Goal: Information Seeking & Learning: Learn about a topic

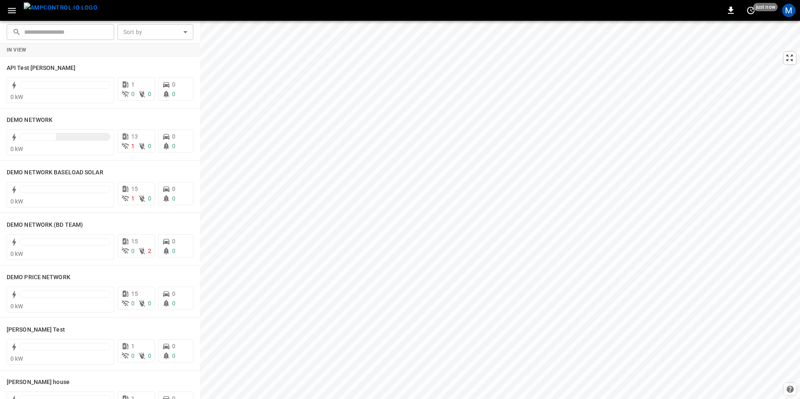
click at [12, 12] on icon "button" at bounding box center [12, 10] width 10 height 10
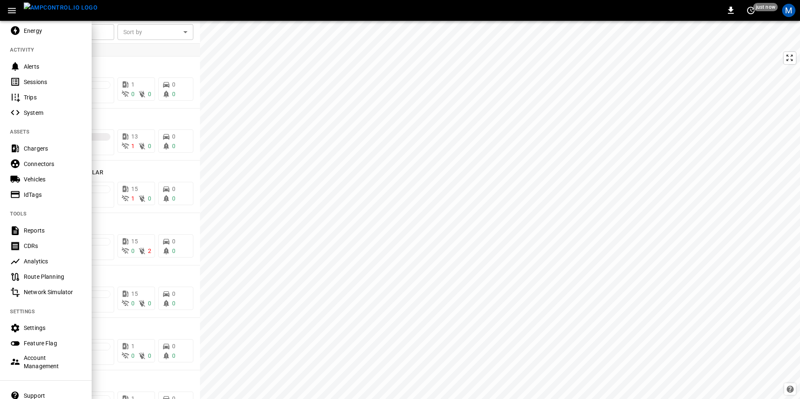
scroll to position [135, 0]
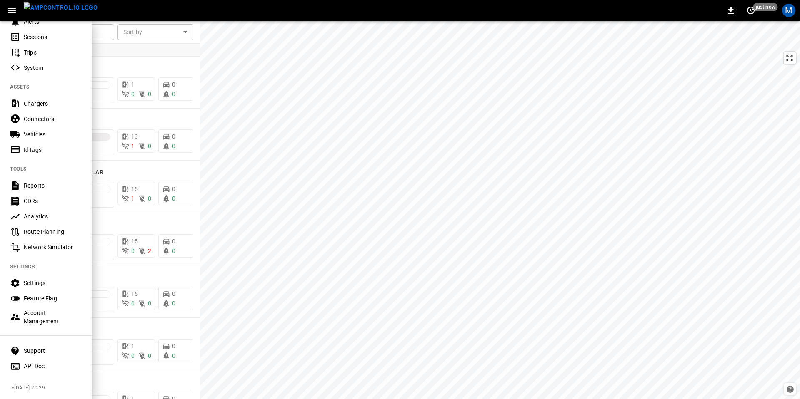
click at [42, 347] on div "Support" at bounding box center [53, 351] width 58 height 8
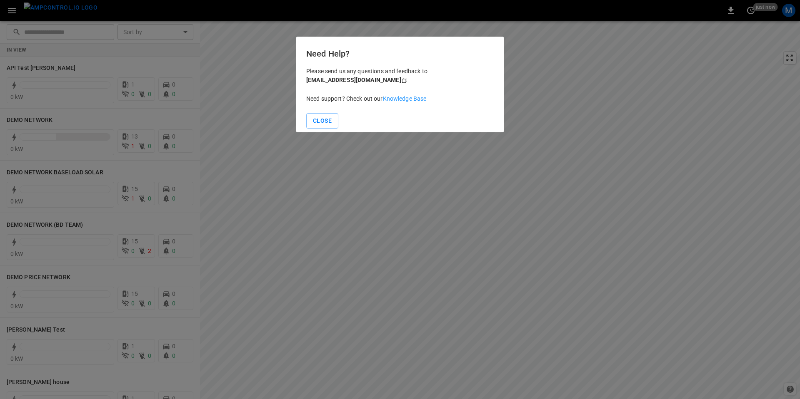
click at [408, 100] on link "Knowledge Base" at bounding box center [405, 98] width 44 height 7
